Goal: Find specific page/section: Find specific page/section

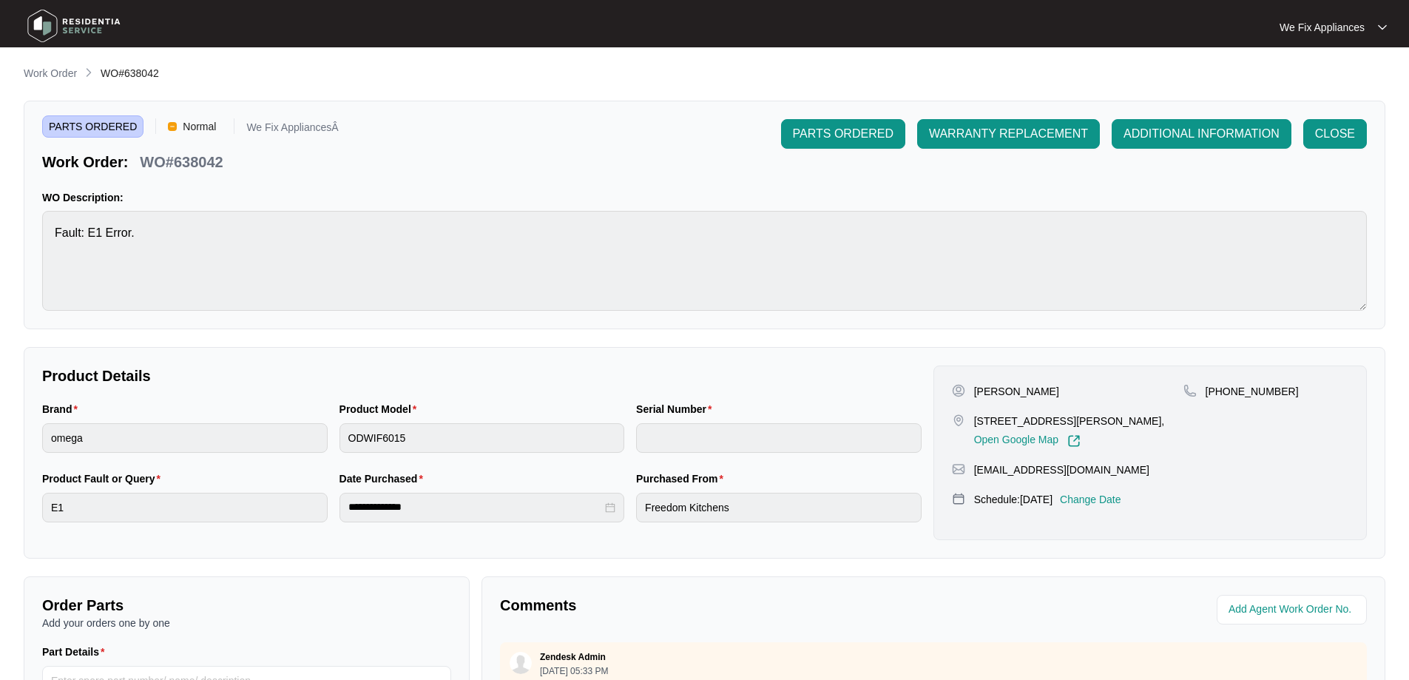
scroll to position [302, 0]
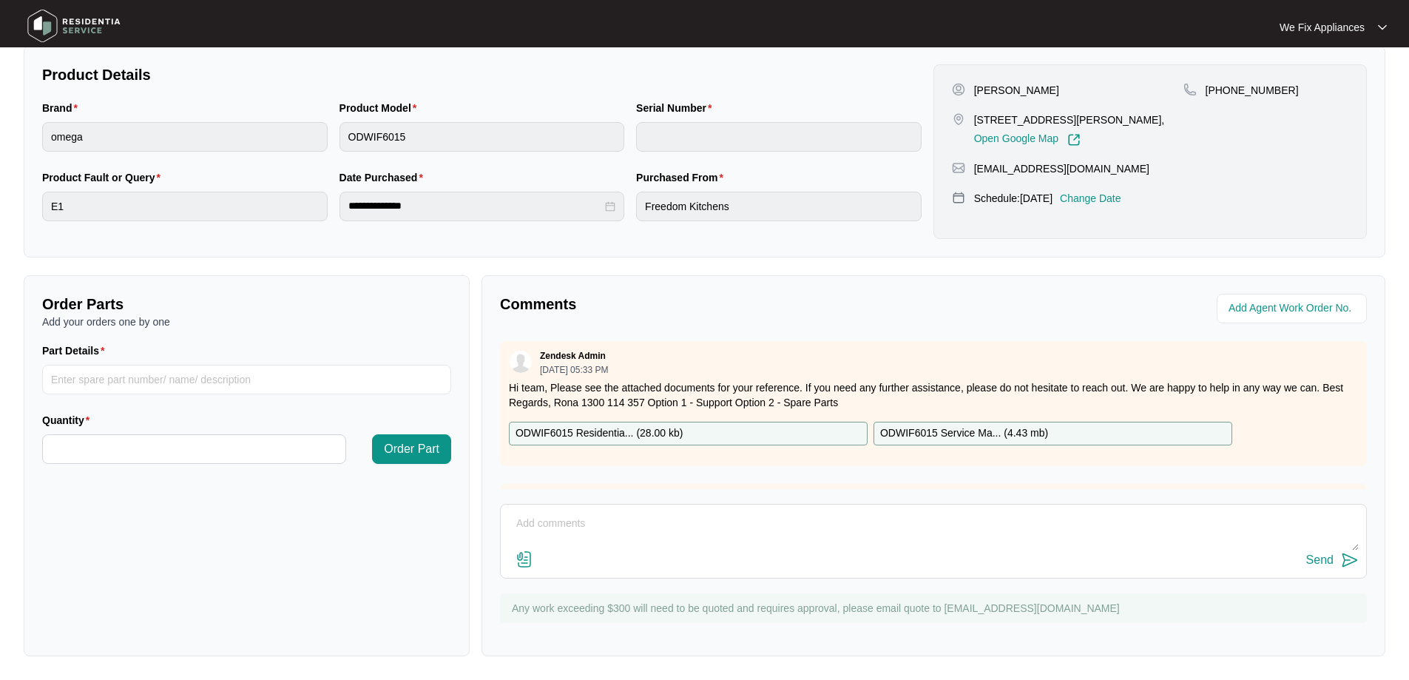
click at [81, 33] on img at bounding box center [74, 26] width 104 height 44
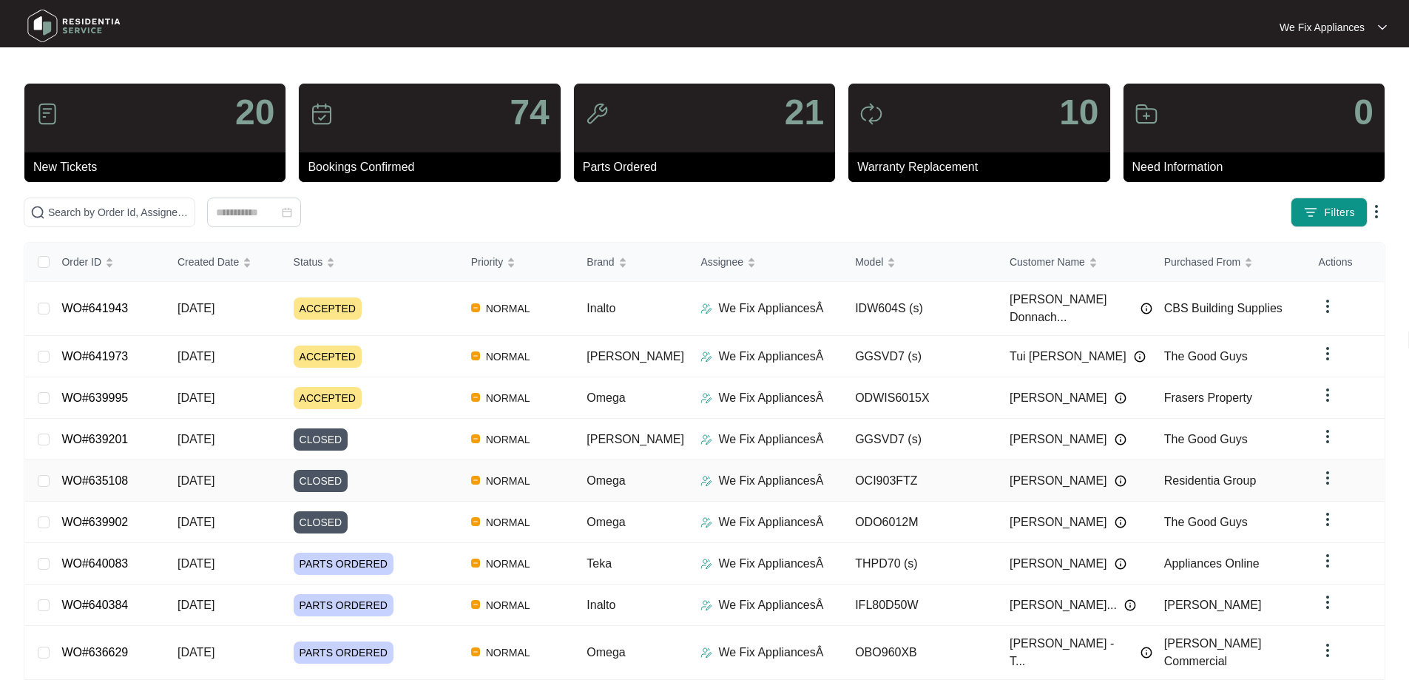
scroll to position [94, 0]
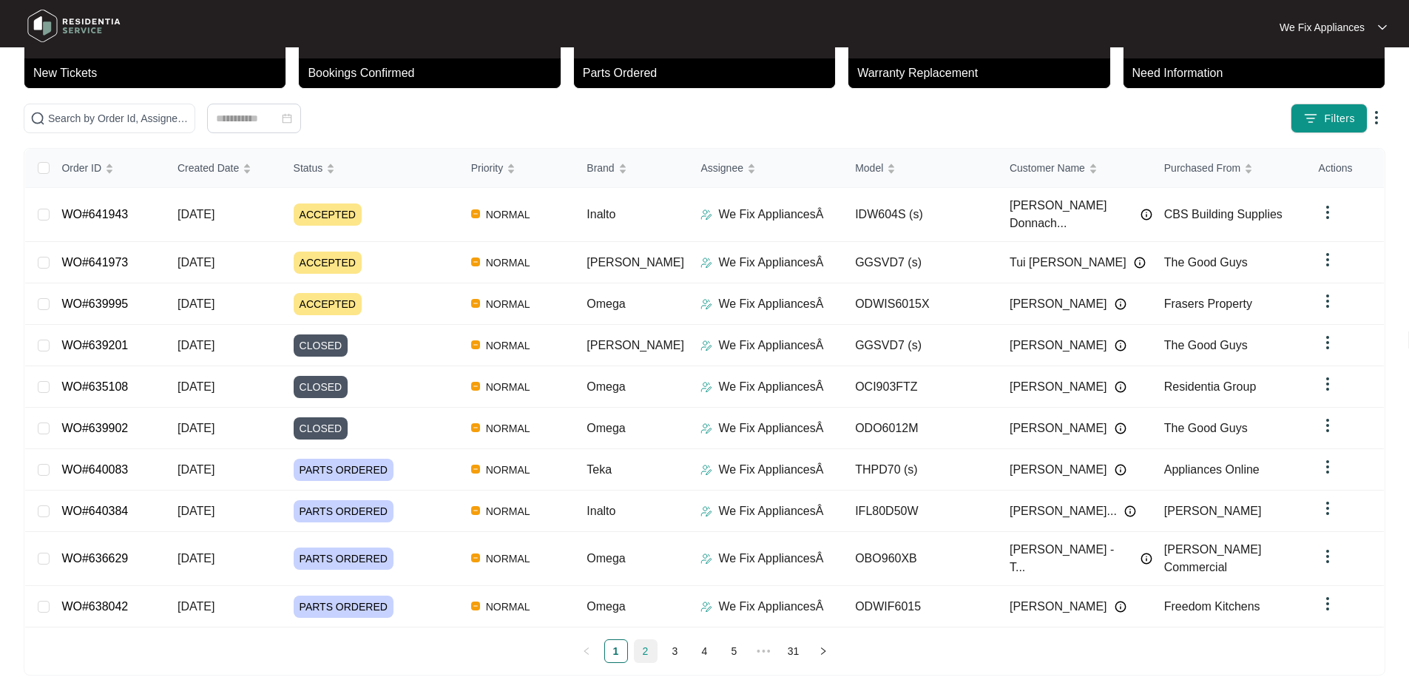
click at [639, 640] on link "2" at bounding box center [646, 651] width 22 height 22
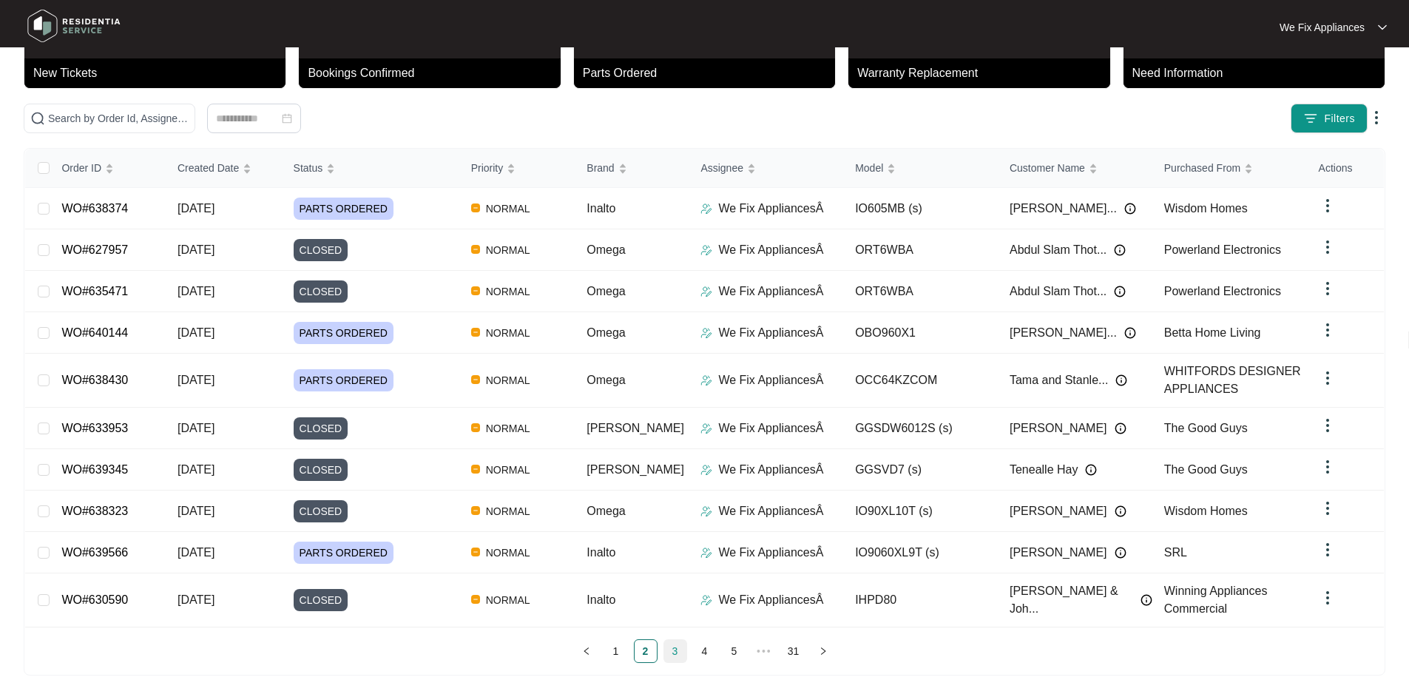
click at [677, 647] on link "3" at bounding box center [675, 651] width 22 height 22
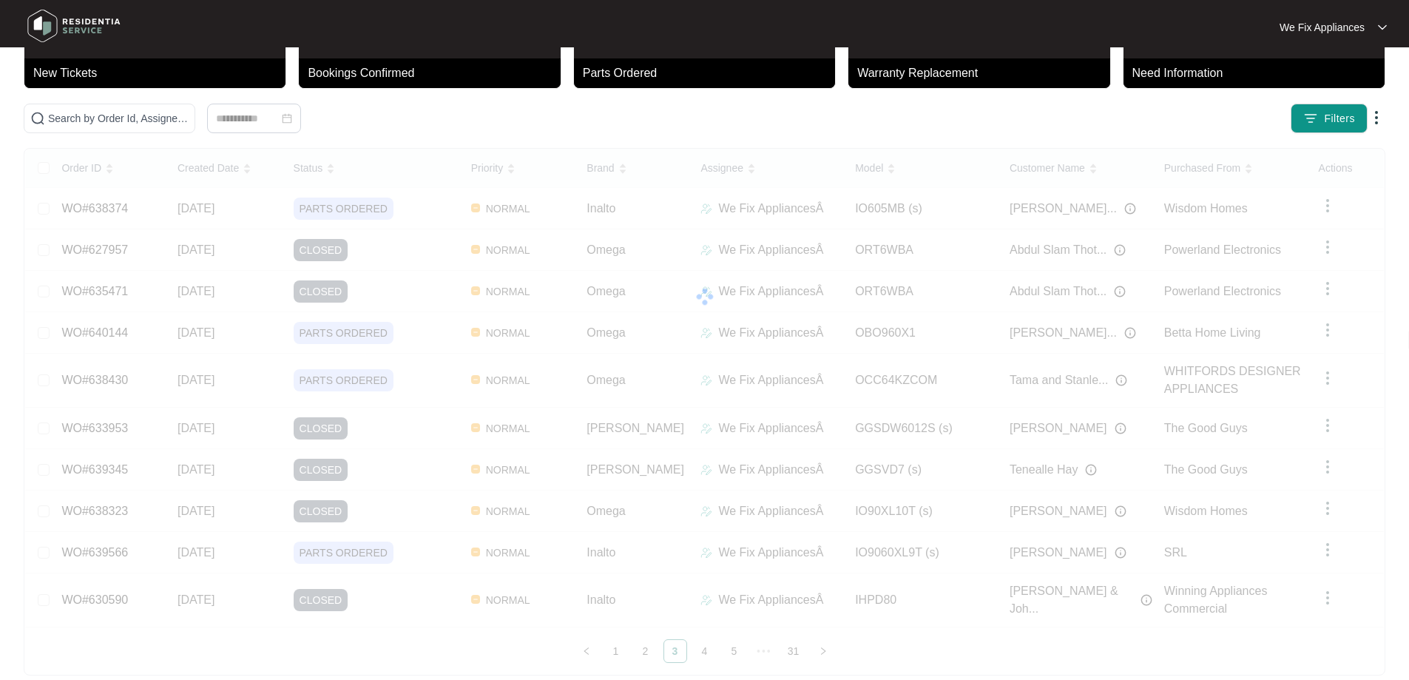
scroll to position [81, 0]
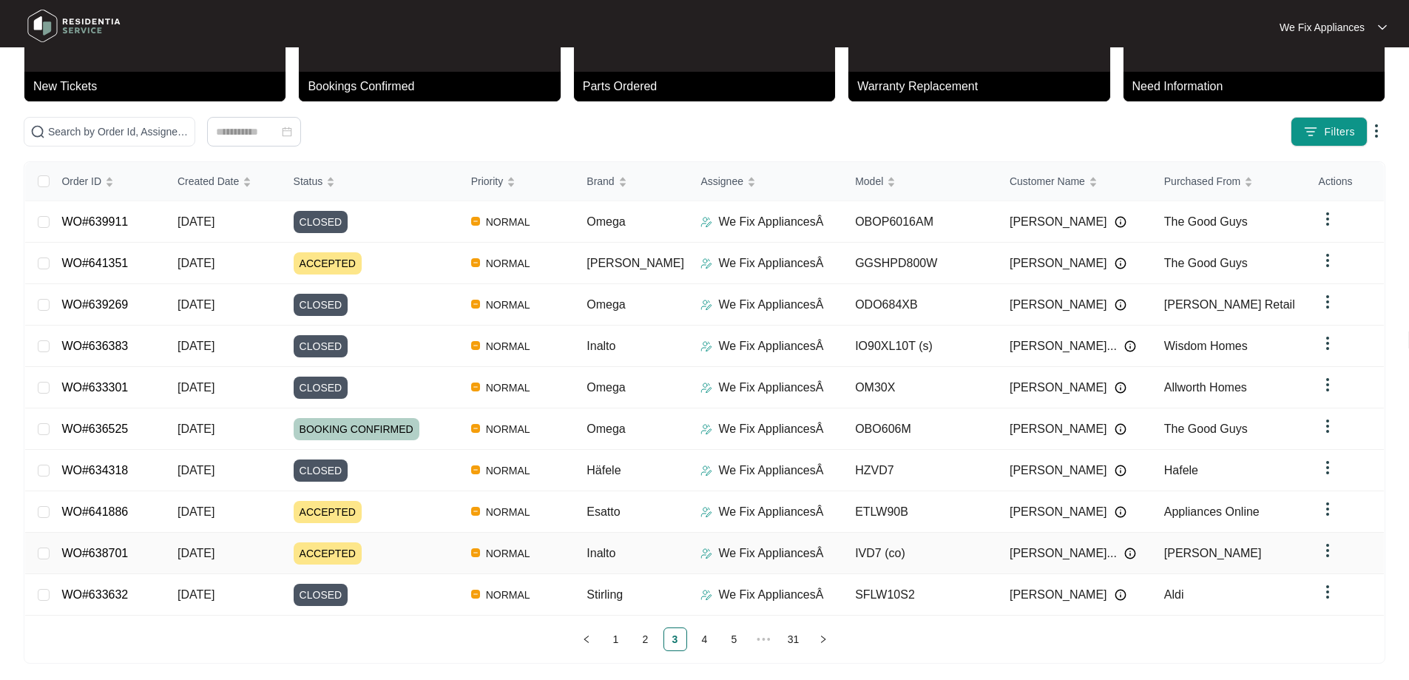
click at [92, 547] on link "WO#638701" at bounding box center [94, 553] width 67 height 13
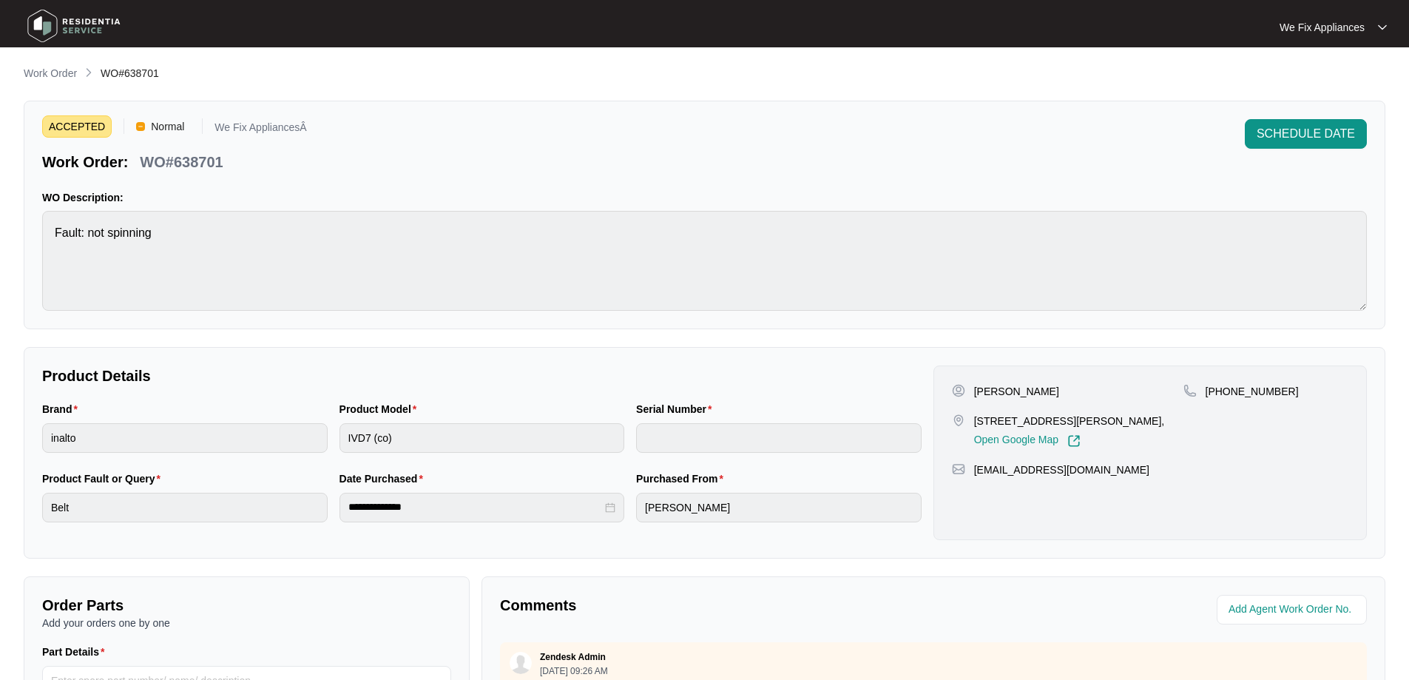
click at [95, 30] on img at bounding box center [74, 26] width 104 height 44
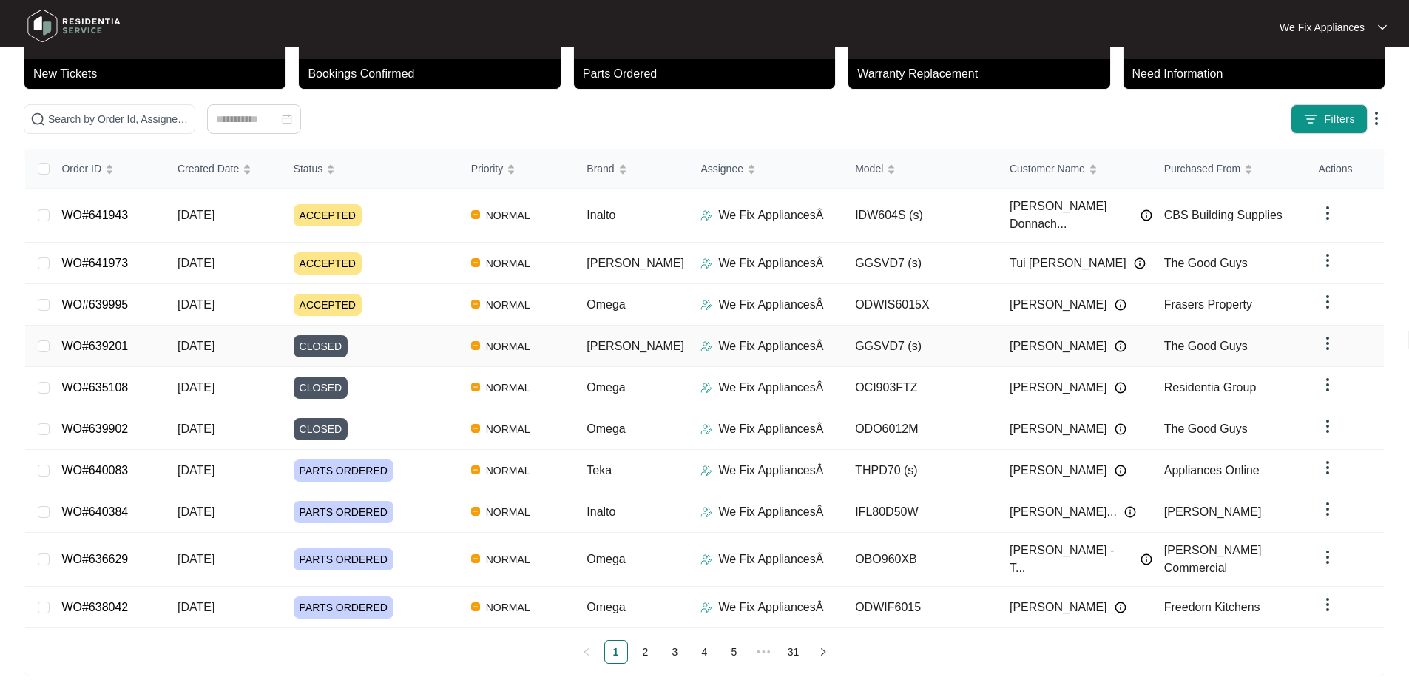
scroll to position [94, 0]
click at [677, 640] on link "3" at bounding box center [675, 651] width 22 height 22
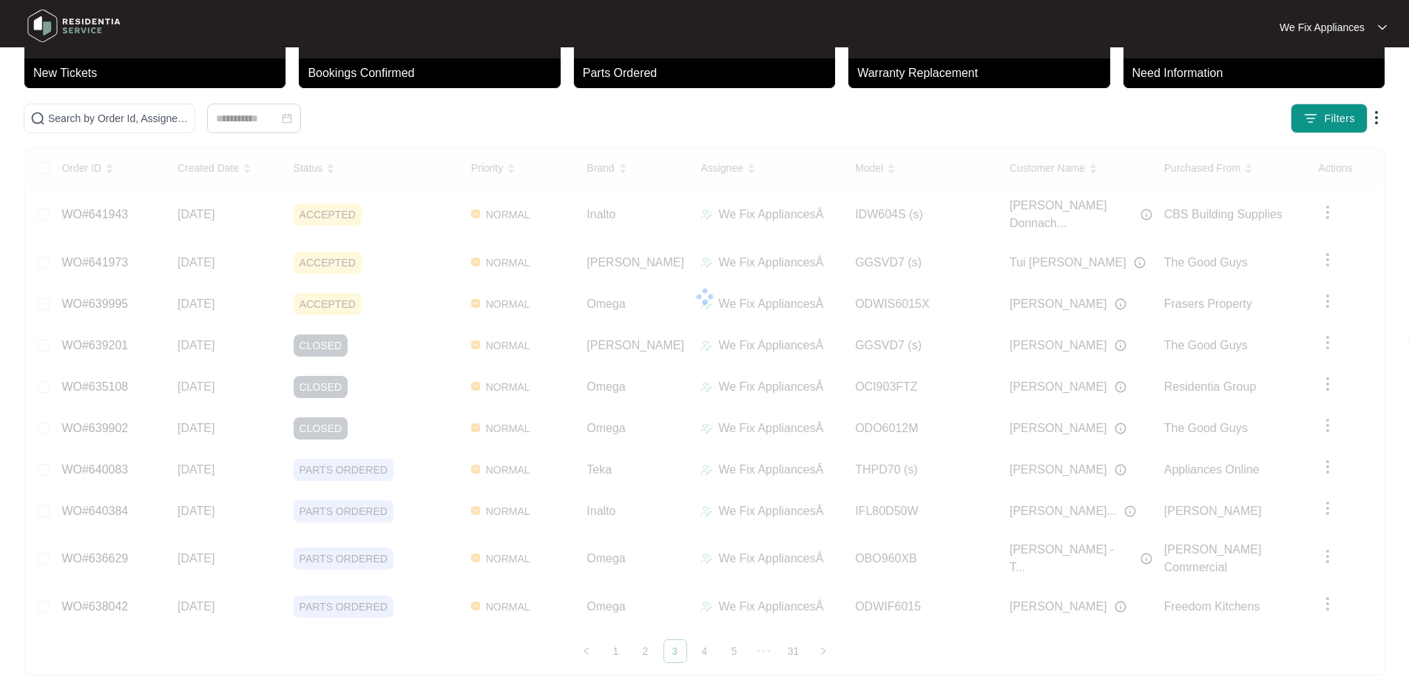
scroll to position [81, 0]
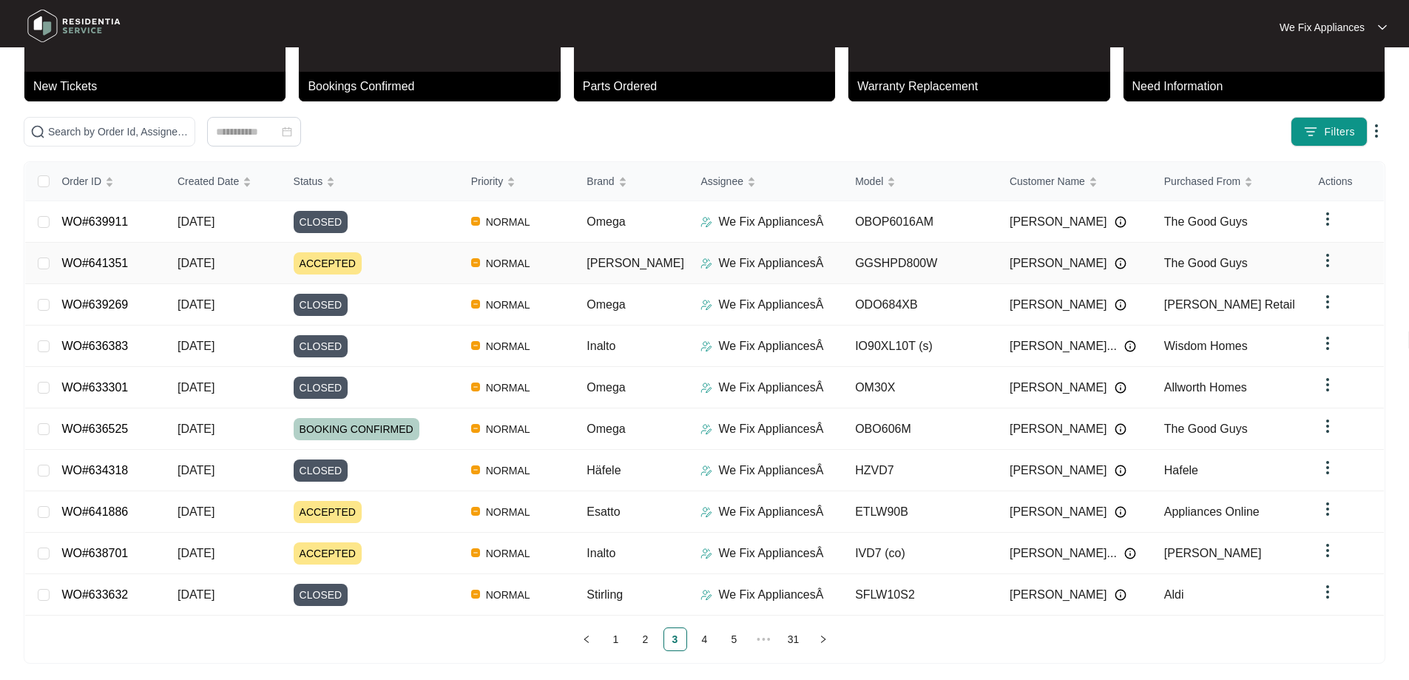
click at [112, 262] on link "WO#641351" at bounding box center [94, 263] width 67 height 13
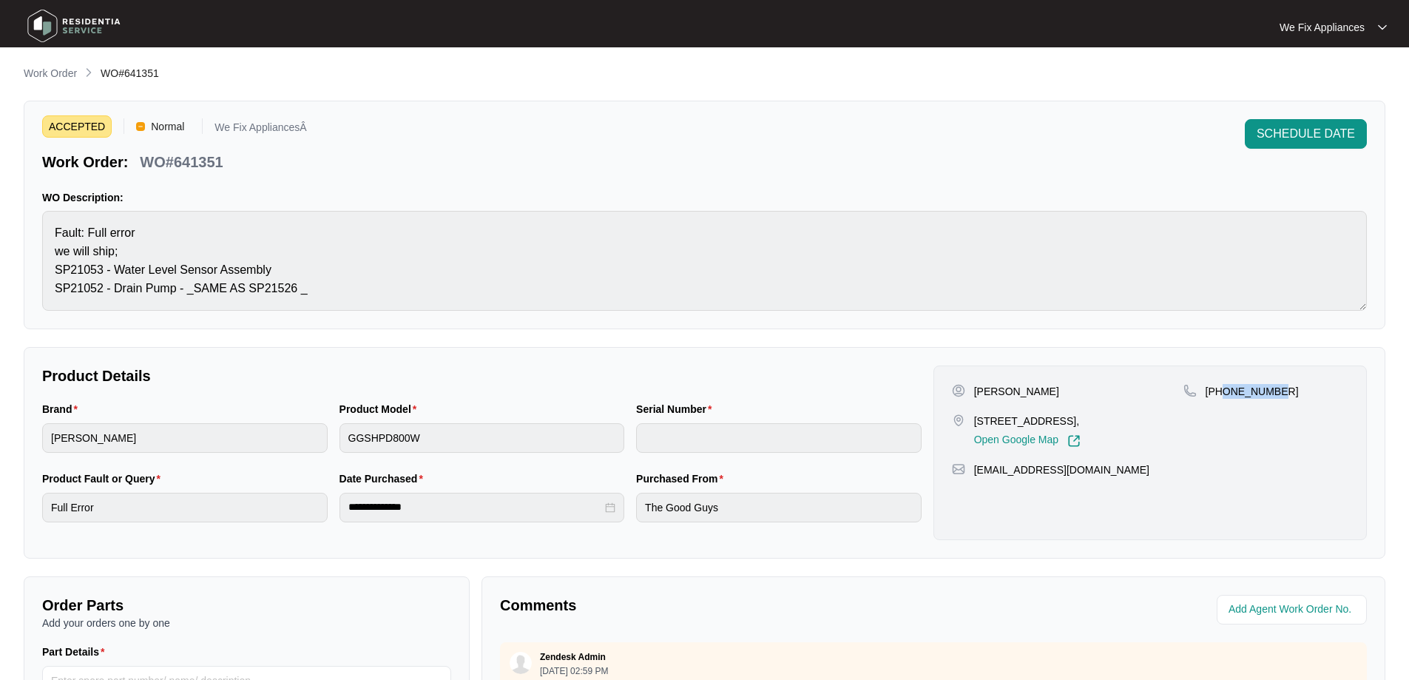
drag, startPoint x: 1281, startPoint y: 393, endPoint x: 1224, endPoint y: 402, distance: 57.8
click at [1224, 402] on div "[PHONE_NUMBER]" at bounding box center [1266, 416] width 165 height 64
copy p "421444488"
